Goal: Transaction & Acquisition: Purchase product/service

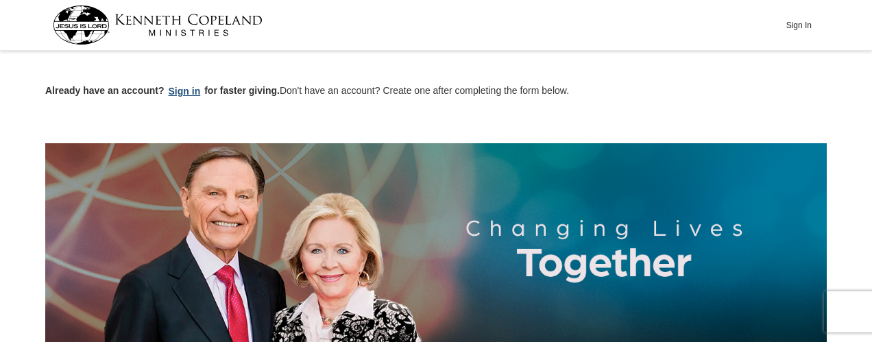
click at [186, 95] on button "Sign in" at bounding box center [184, 92] width 40 height 16
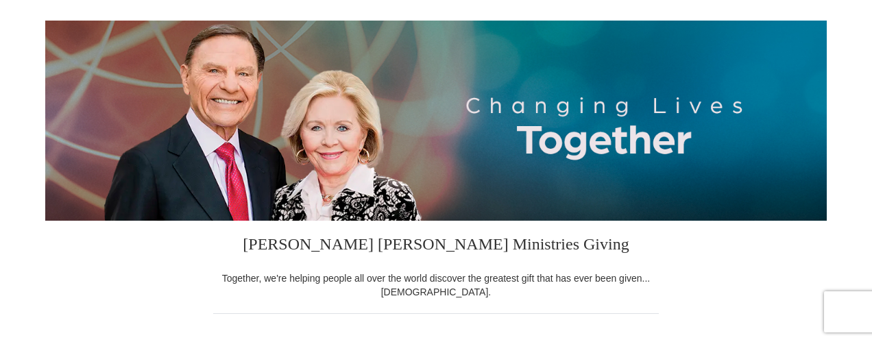
select select "GA"
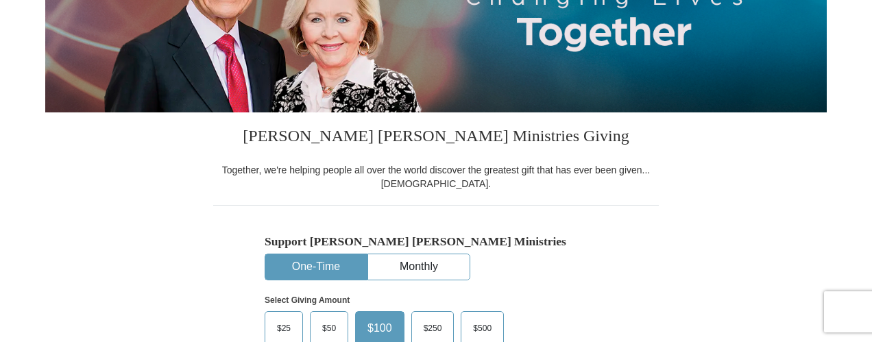
click at [321, 262] on button "One-Time" at bounding box center [315, 266] width 101 height 25
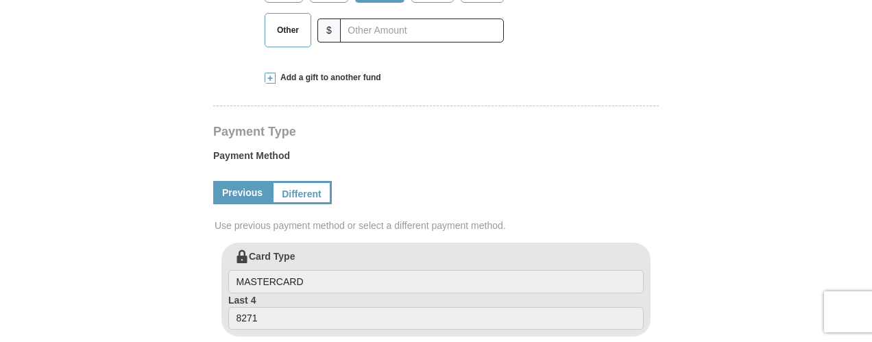
scroll to position [617, 0]
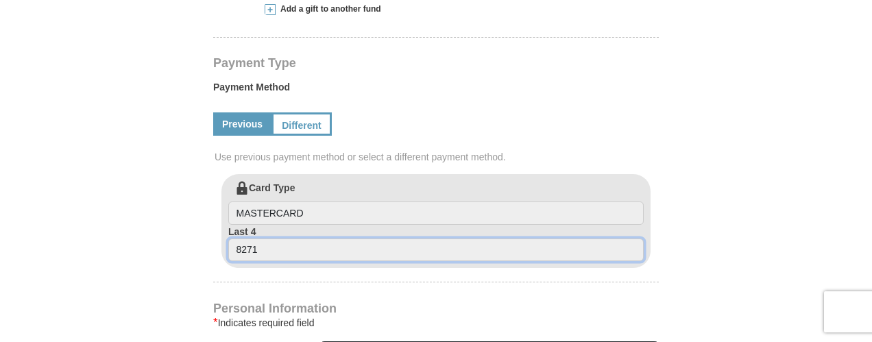
click at [285, 252] on input "8271" at bounding box center [435, 250] width 415 height 23
drag, startPoint x: 267, startPoint y: 247, endPoint x: 196, endPoint y: 242, distance: 70.8
click at [196, 242] on form "Kenneth Copeland Ministries Giving Together, we're helping people all over the …" at bounding box center [435, 176] width 781 height 1476
click at [249, 185] on label "Card Type MASTERCARD" at bounding box center [435, 203] width 415 height 44
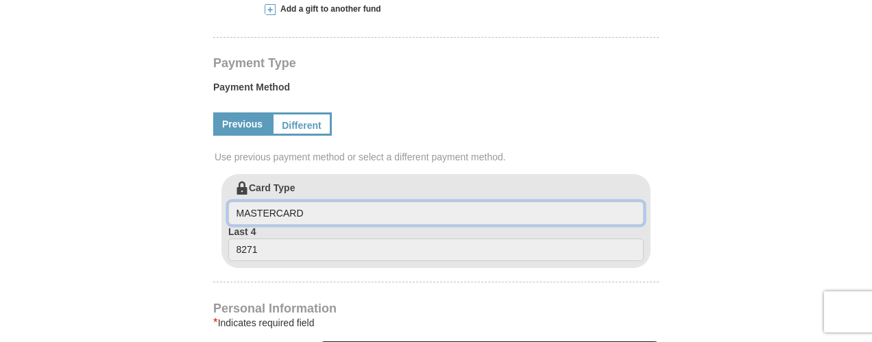
click at [249, 202] on input "MASTERCARD" at bounding box center [435, 213] width 415 height 23
click at [261, 209] on input "MASTERCARD" at bounding box center [435, 213] width 415 height 23
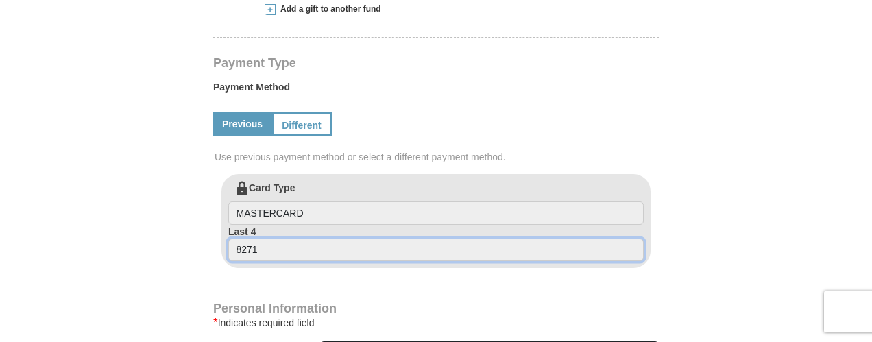
click at [259, 242] on input "8271" at bounding box center [435, 250] width 415 height 23
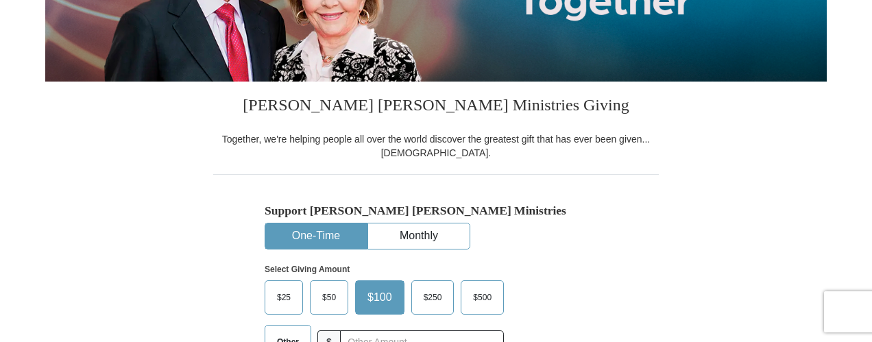
scroll to position [206, 0]
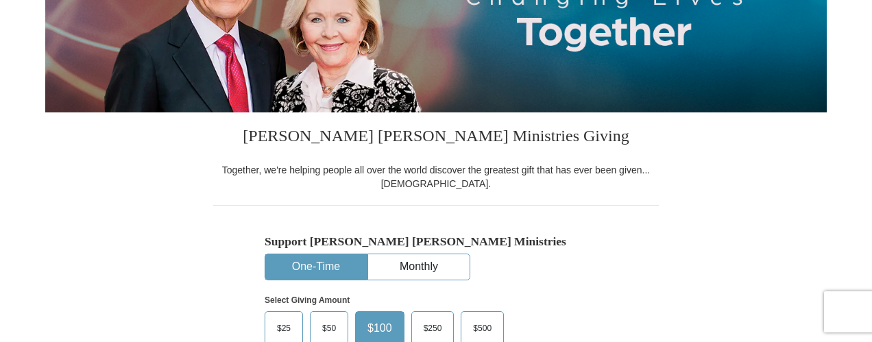
click at [240, 150] on h3 "[PERSON_NAME] [PERSON_NAME] Ministries Giving" at bounding box center [436, 137] width 446 height 51
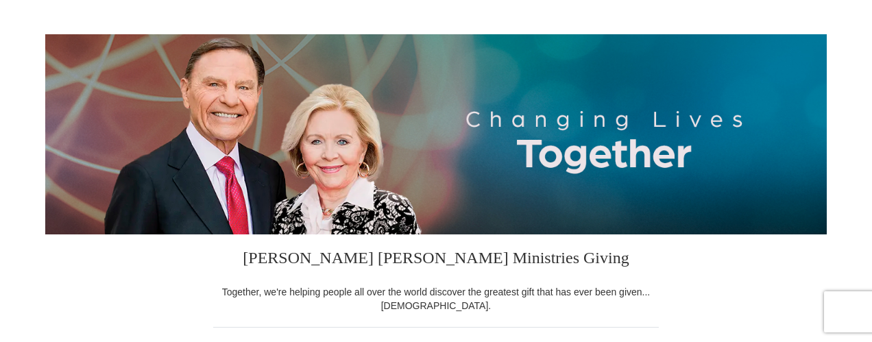
scroll to position [0, 0]
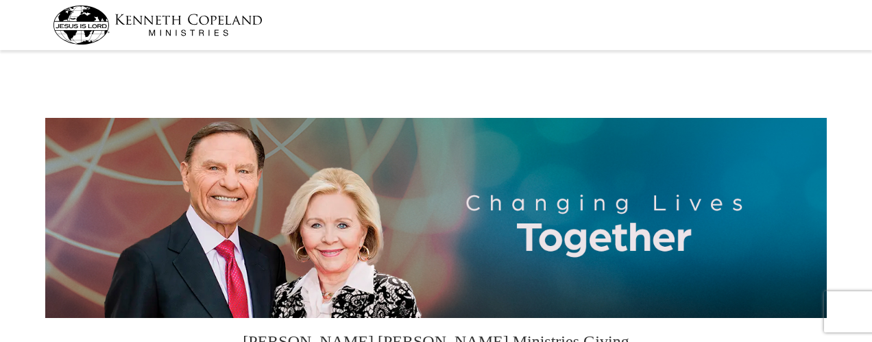
select select "GA"
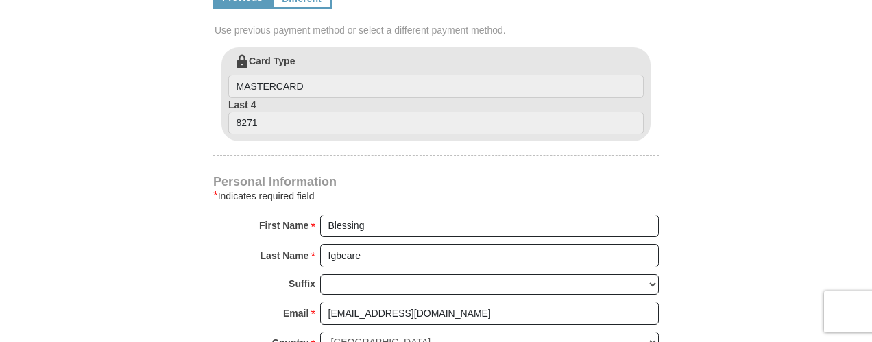
scroll to position [822, 0]
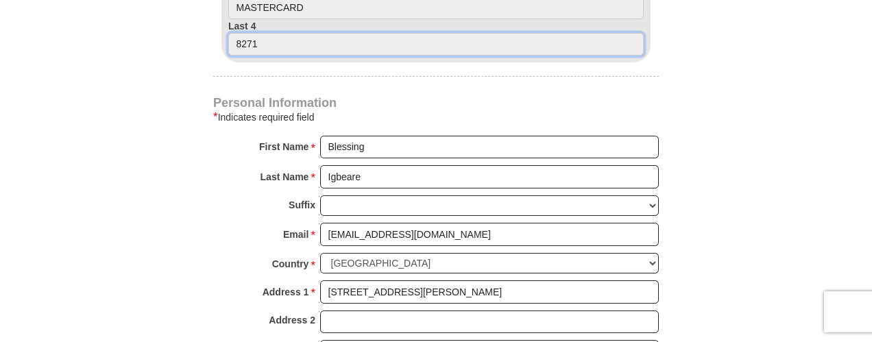
click at [256, 45] on input "8271" at bounding box center [435, 44] width 415 height 23
click at [262, 47] on input "8271" at bounding box center [435, 44] width 415 height 23
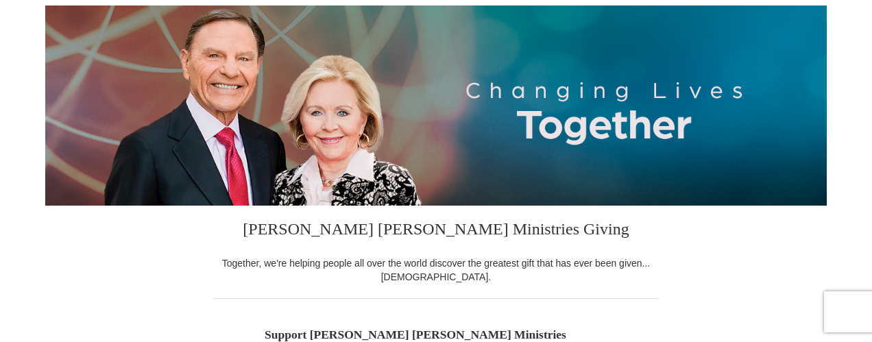
scroll to position [0, 0]
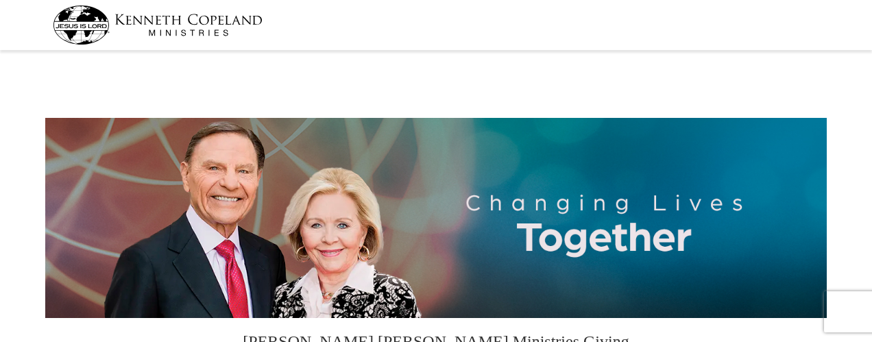
click at [82, 23] on img at bounding box center [158, 24] width 210 height 39
